Goal: Task Accomplishment & Management: Use online tool/utility

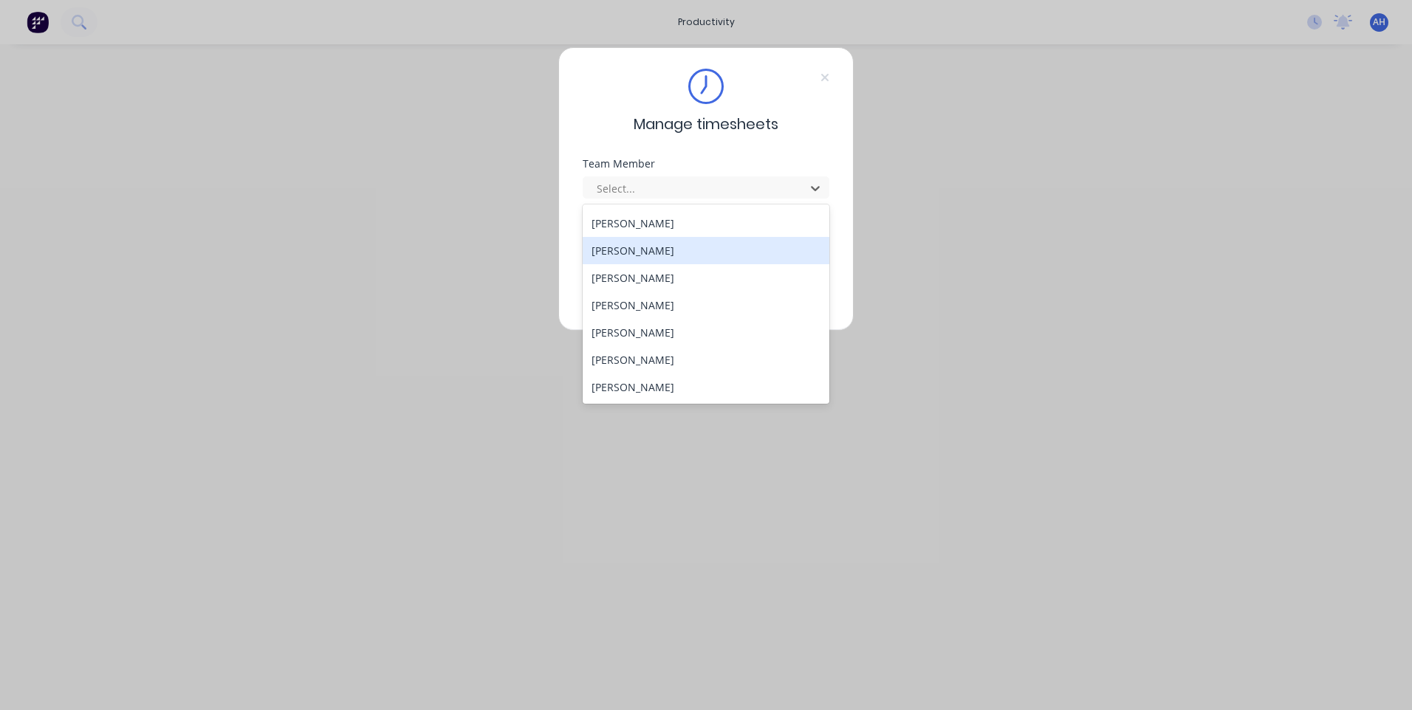
scroll to position [790, 0]
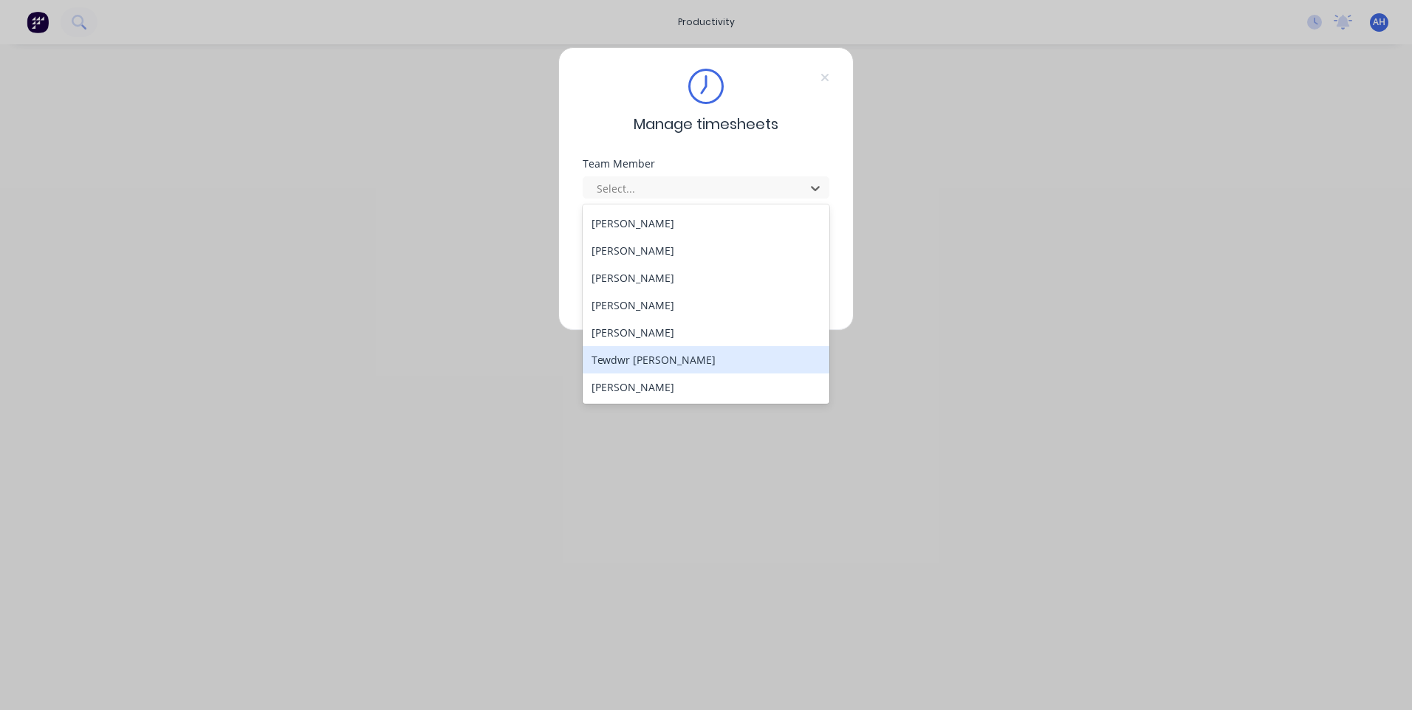
click at [713, 357] on div "Tewdwr [PERSON_NAME]" at bounding box center [706, 359] width 247 height 27
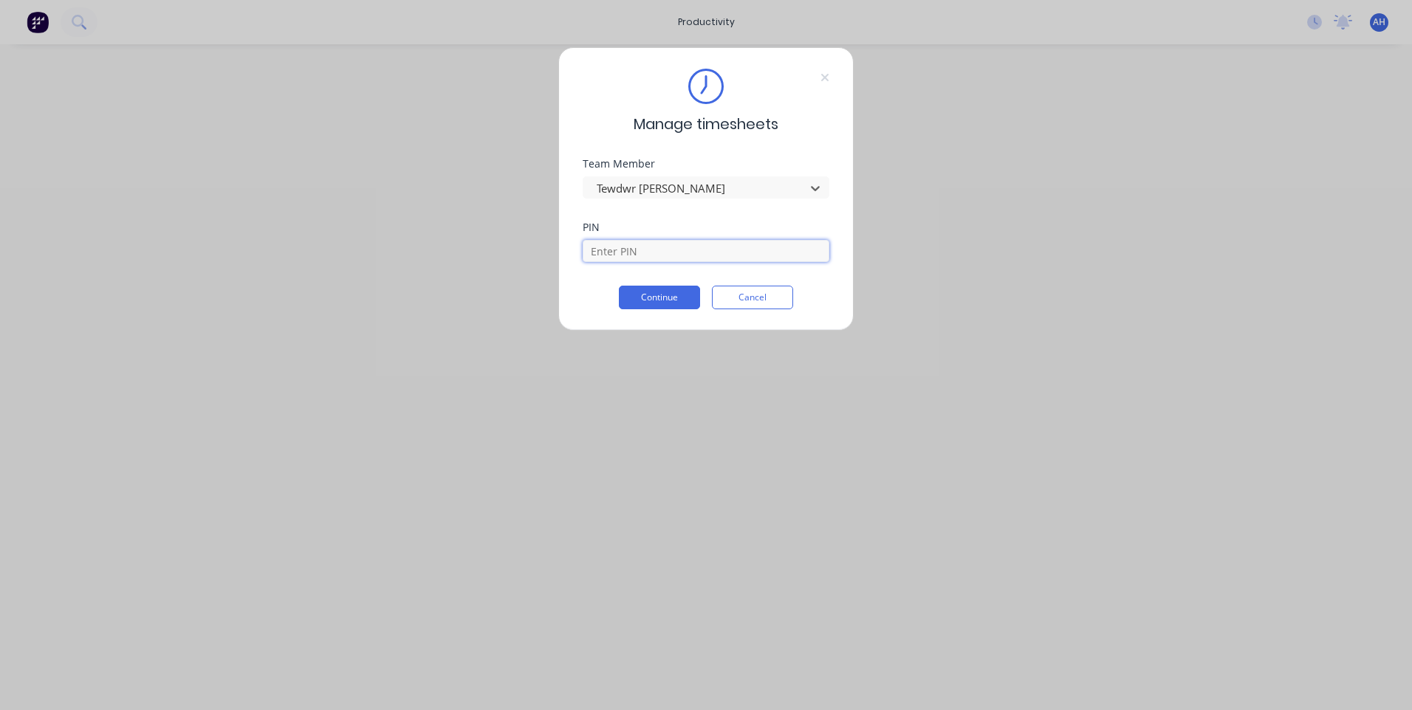
click at [656, 253] on input at bounding box center [706, 251] width 247 height 22
type input "2711"
click at [619, 286] on button "Continue" at bounding box center [659, 298] width 81 height 24
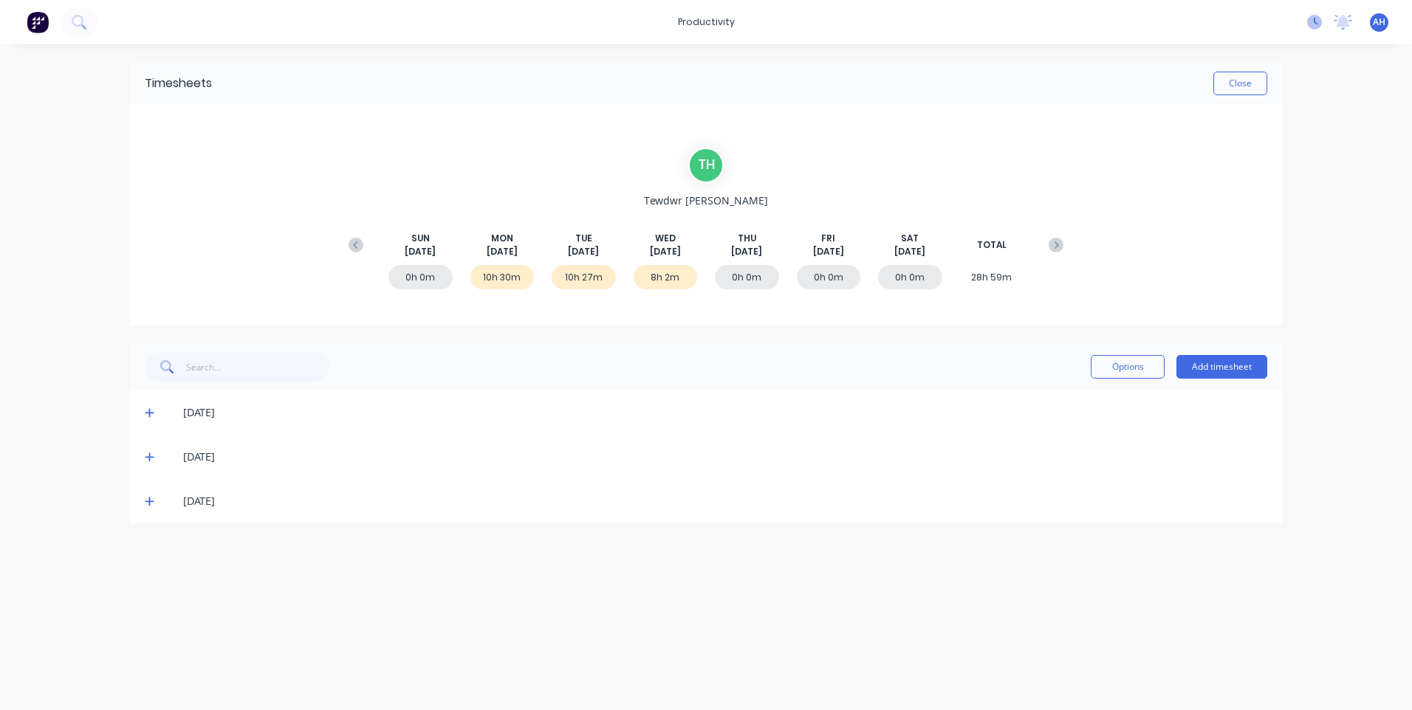
click at [1317, 20] on icon at bounding box center [1314, 22] width 15 height 15
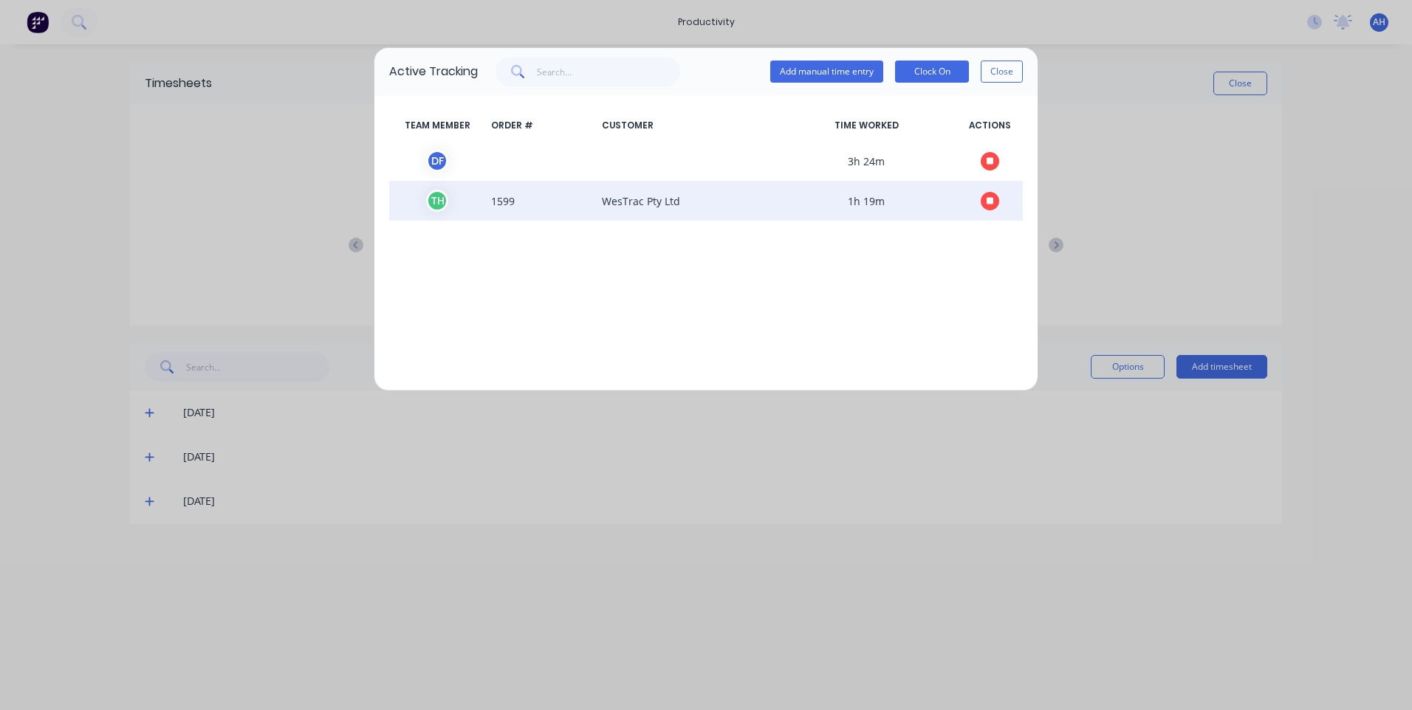
click at [995, 204] on button "button" at bounding box center [990, 201] width 18 height 18
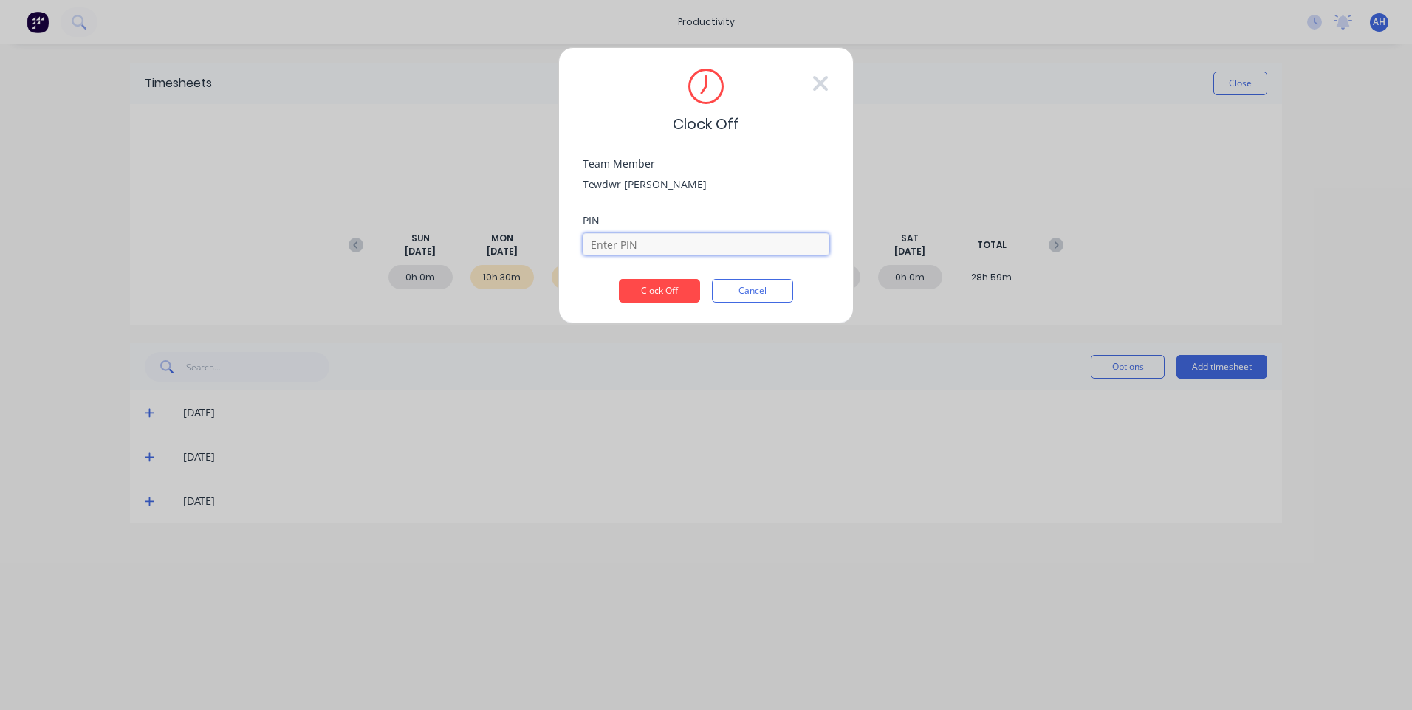
click at [702, 245] on input at bounding box center [706, 244] width 247 height 22
type input "2711"
click at [619, 279] on button "Clock Off" at bounding box center [659, 291] width 81 height 24
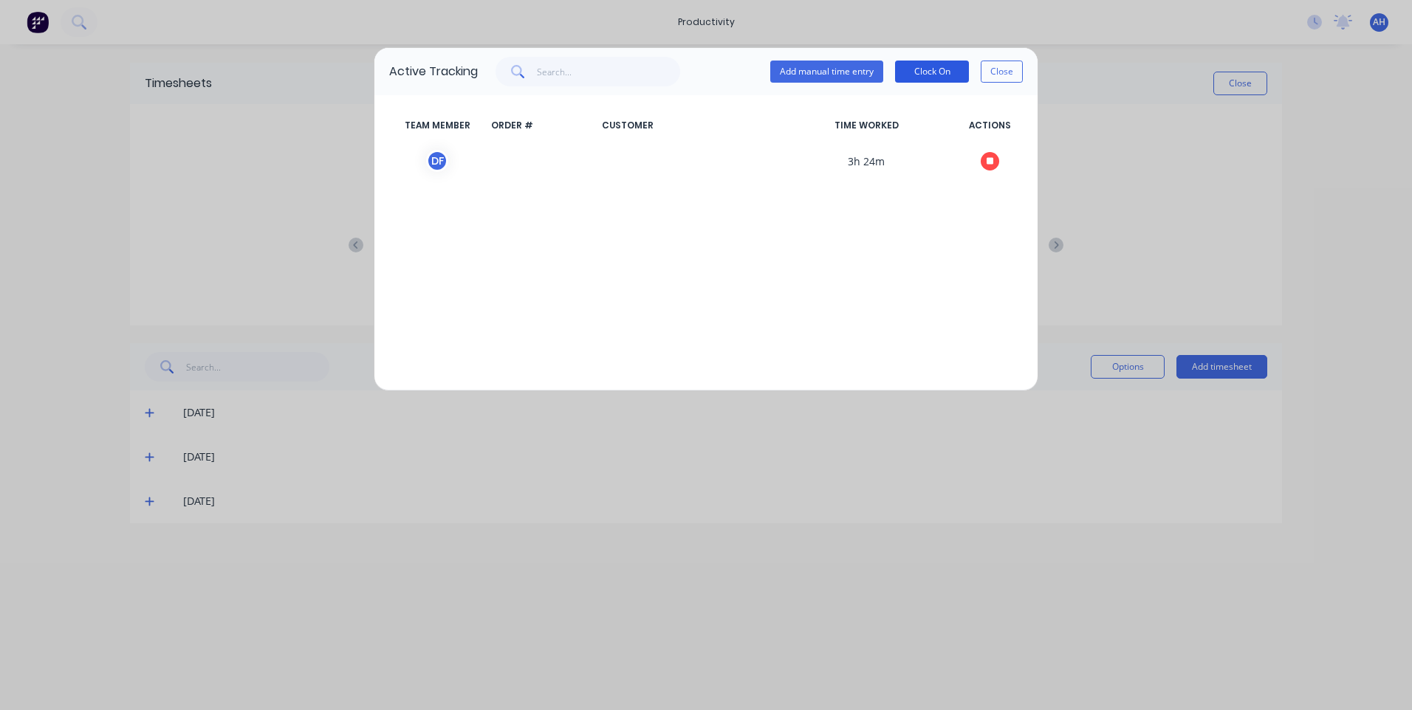
click at [943, 68] on button "Clock On" at bounding box center [932, 72] width 74 height 22
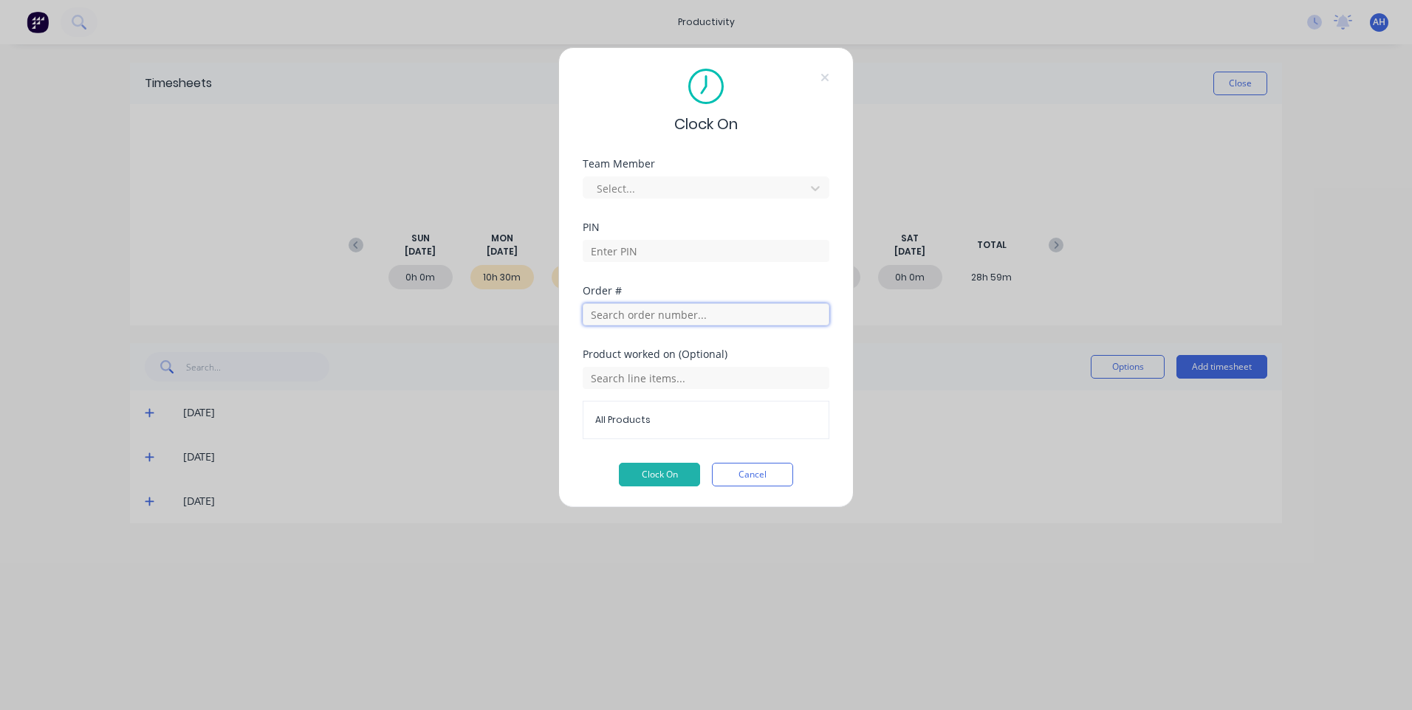
click at [653, 318] on input "text" at bounding box center [706, 315] width 247 height 22
type input "1569"
click at [663, 357] on span "Order # 1569" at bounding box center [706, 352] width 215 height 13
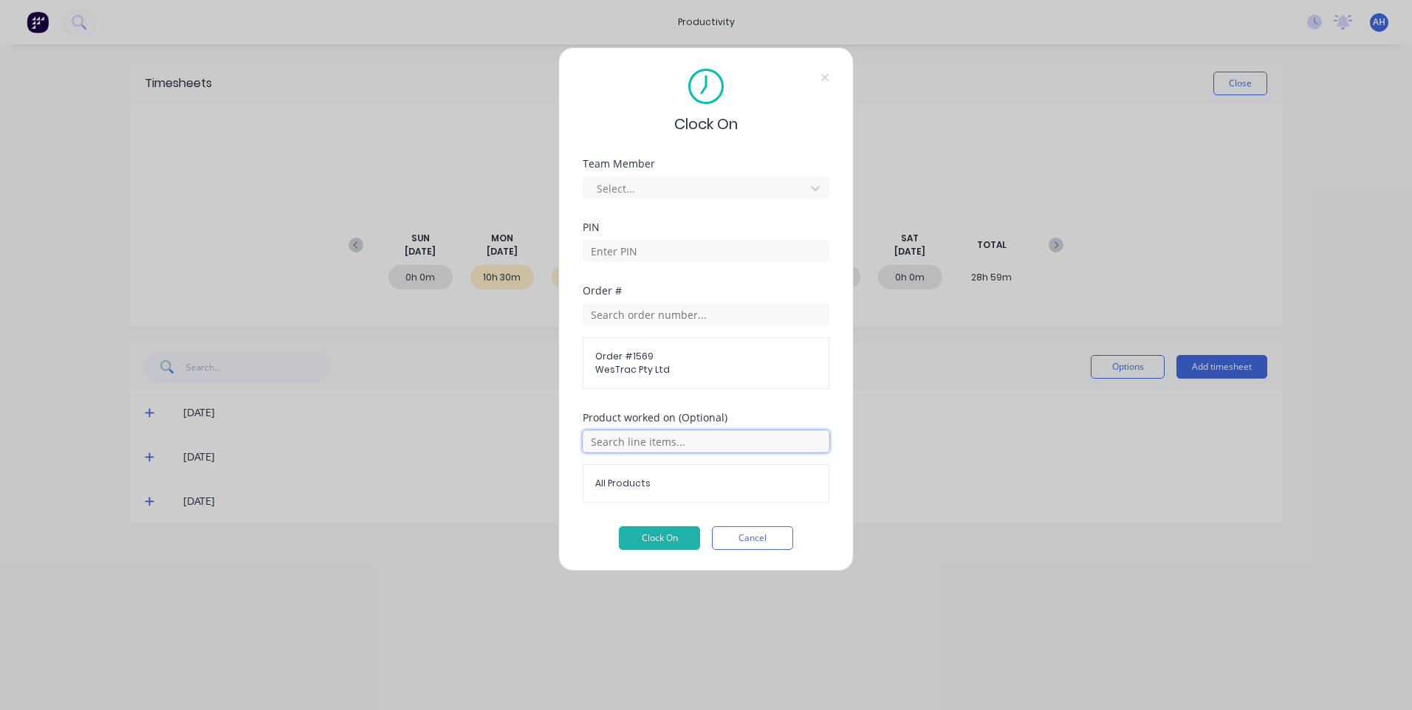
click at [651, 448] on input "text" at bounding box center [706, 442] width 247 height 22
click at [660, 515] on span "Stands" at bounding box center [718, 516] width 200 height 13
click at [634, 180] on div at bounding box center [696, 188] width 202 height 18
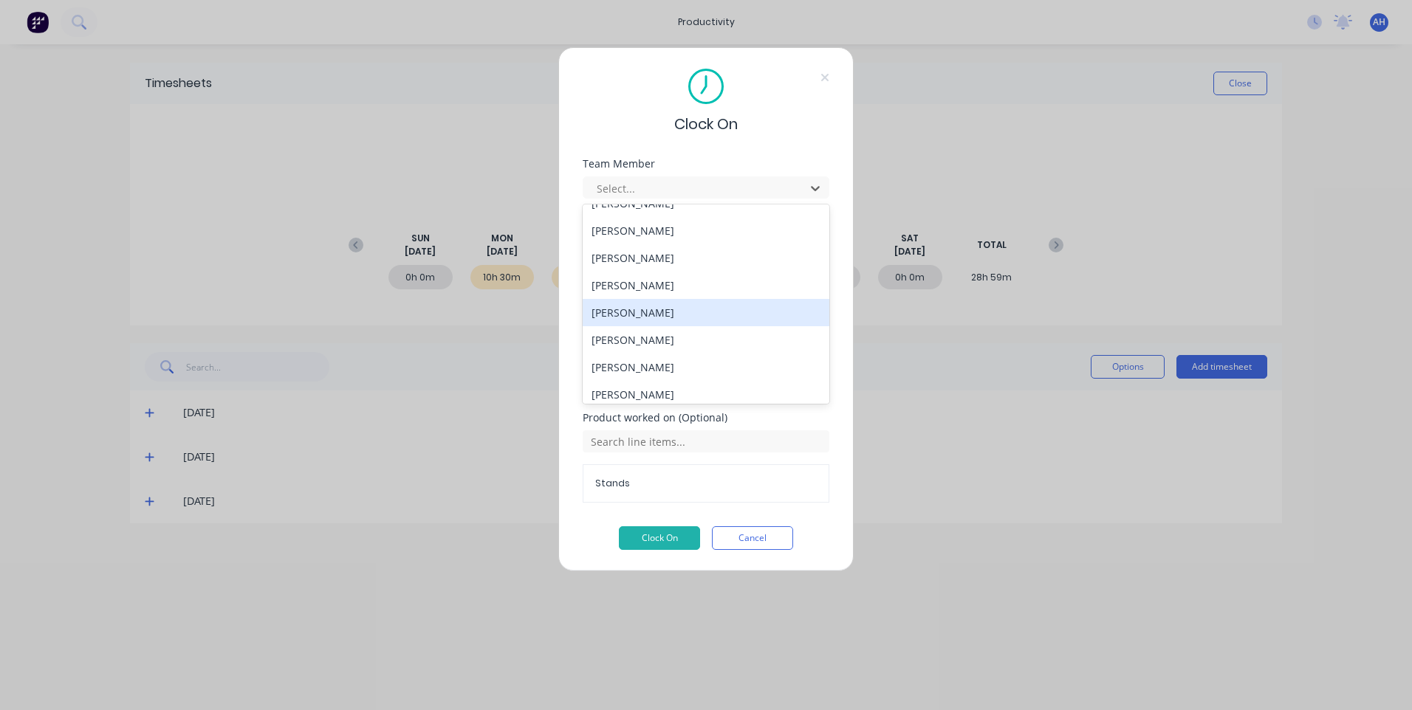
scroll to position [790, 0]
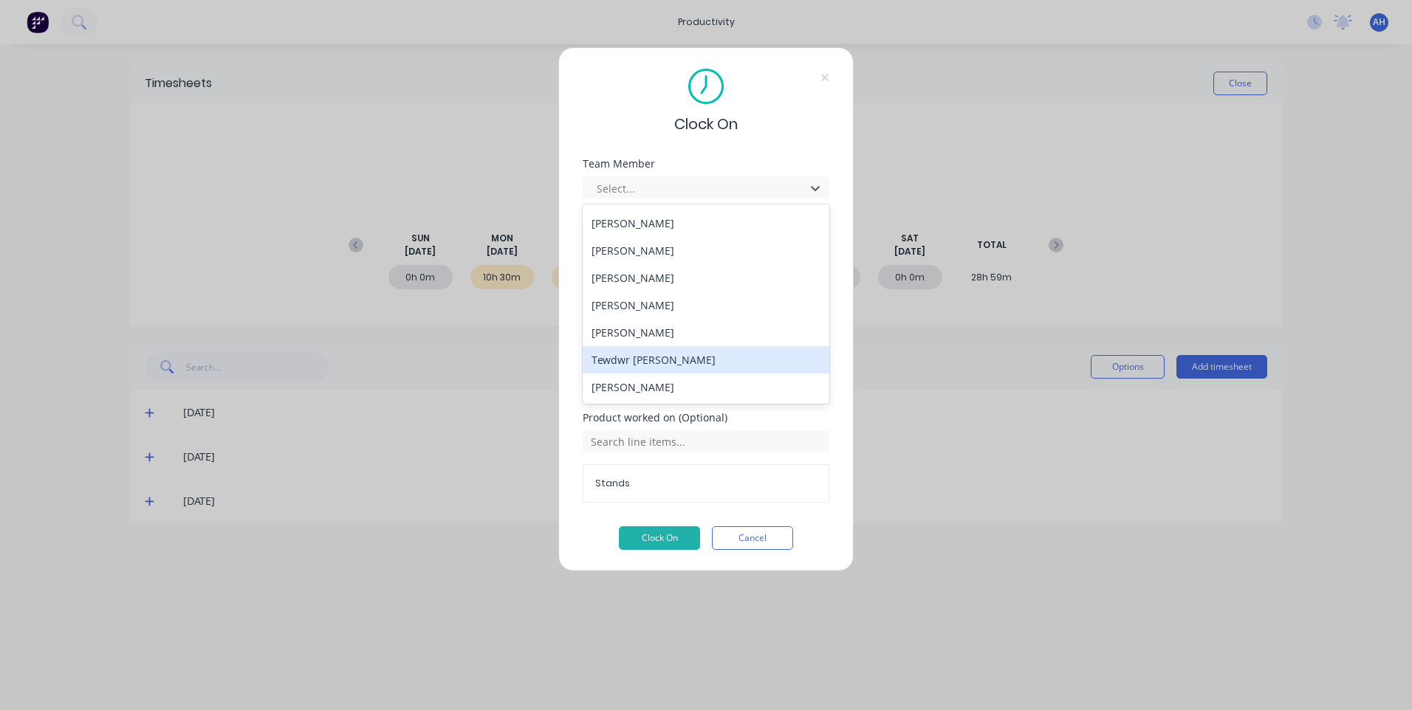
click at [698, 367] on div "Tewdwr [PERSON_NAME]" at bounding box center [706, 359] width 247 height 27
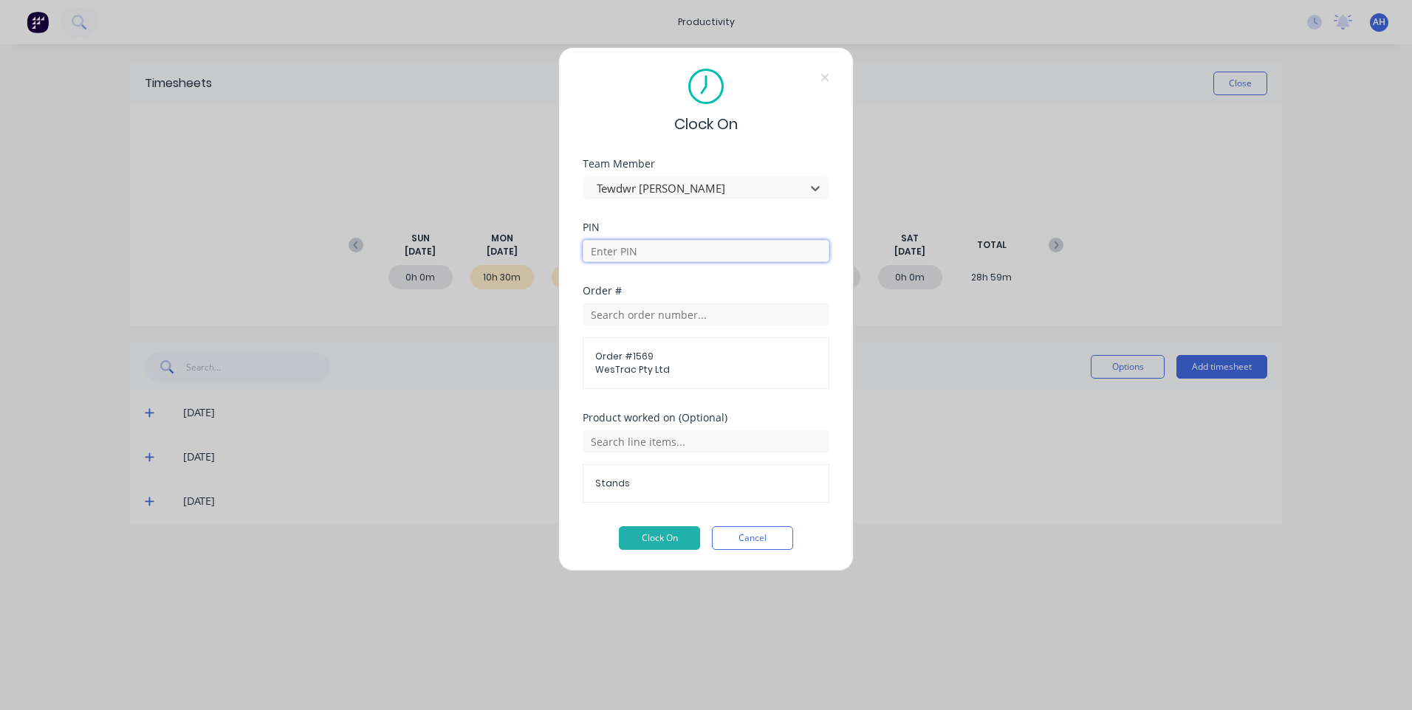
click at [617, 247] on input at bounding box center [706, 251] width 247 height 22
type input "2711"
click at [637, 538] on button "Clock On" at bounding box center [659, 539] width 81 height 24
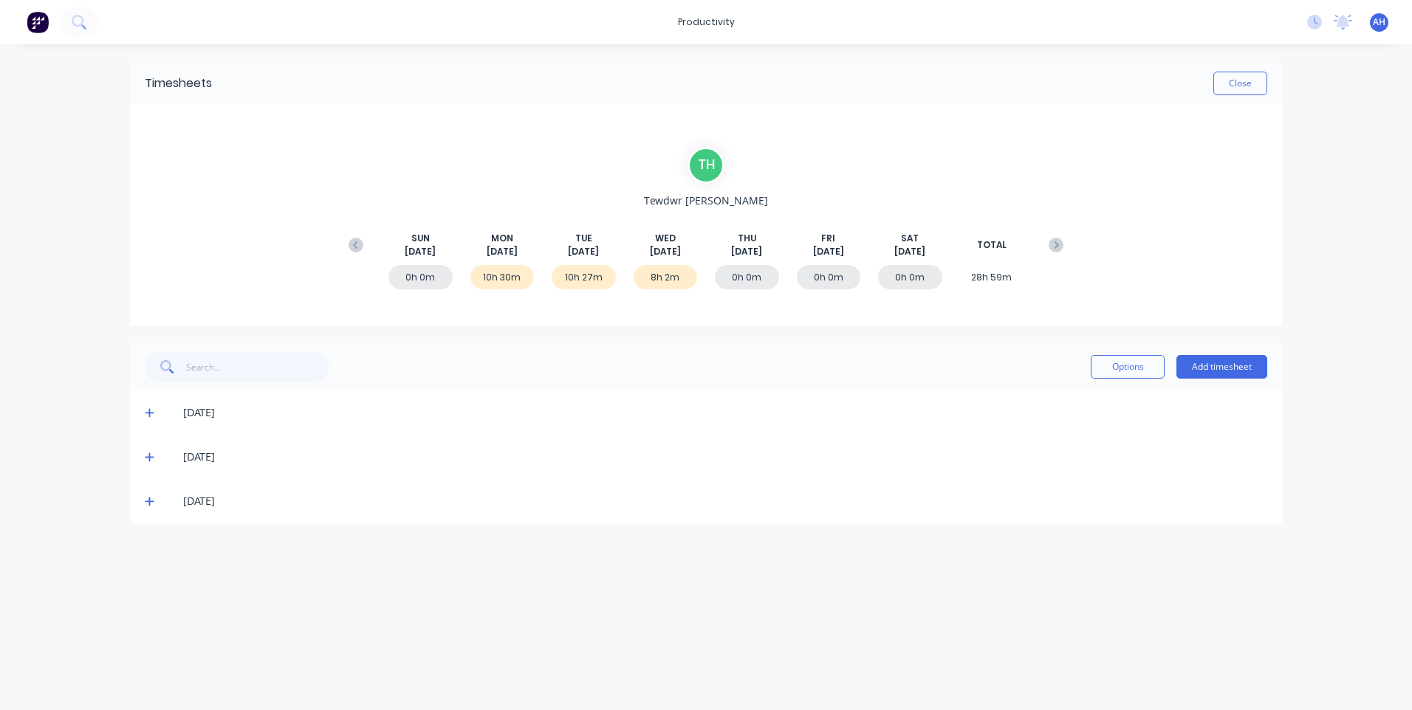
drag, startPoint x: 1266, startPoint y: 85, endPoint x: 1241, endPoint y: 86, distance: 24.4
click at [1265, 86] on button "Close" at bounding box center [1240, 84] width 54 height 24
